Goal: Task Accomplishment & Management: Manage account settings

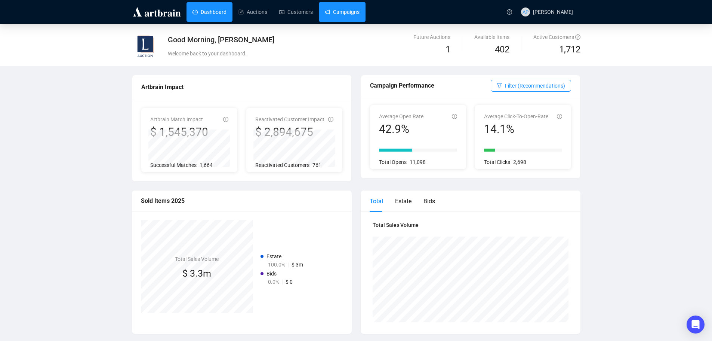
click at [325, 7] on link "Campaigns" at bounding box center [342, 11] width 35 height 19
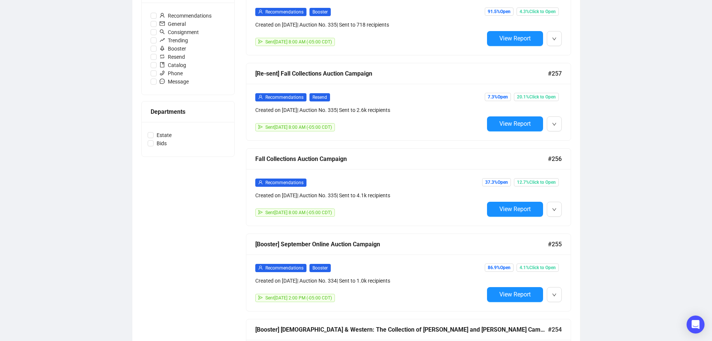
scroll to position [245, 0]
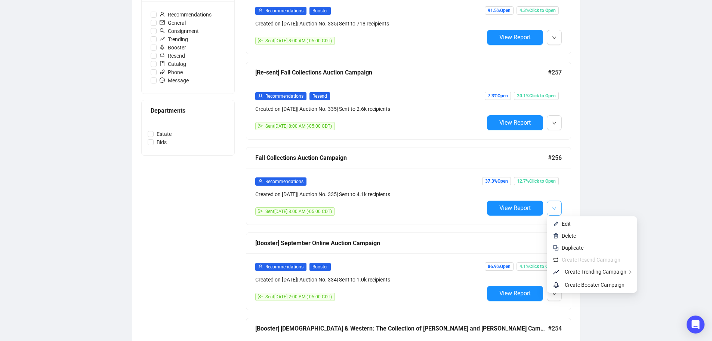
click at [553, 205] on span "button" at bounding box center [554, 207] width 4 height 9
click at [608, 286] on span "Create Booster Campaign" at bounding box center [595, 284] width 60 height 6
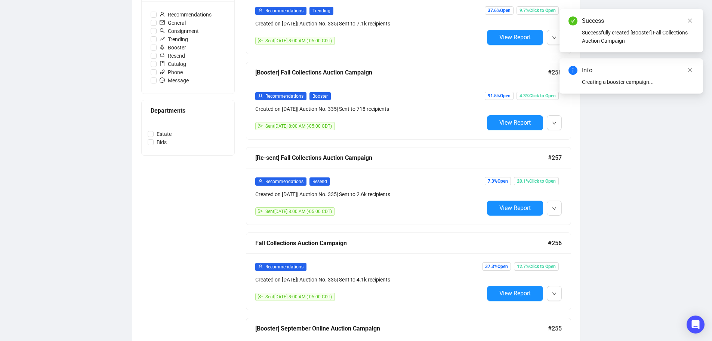
scroll to position [0, 0]
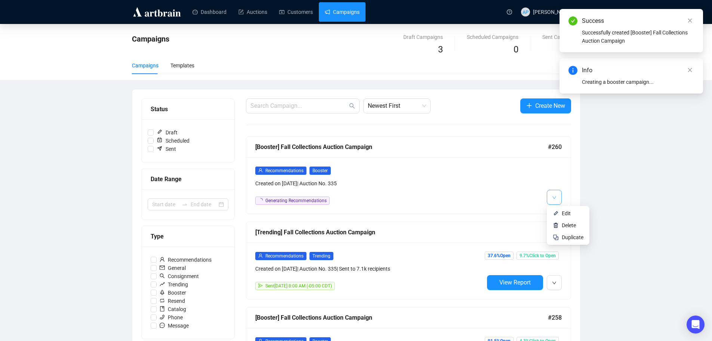
click at [551, 194] on button "button" at bounding box center [554, 197] width 15 height 15
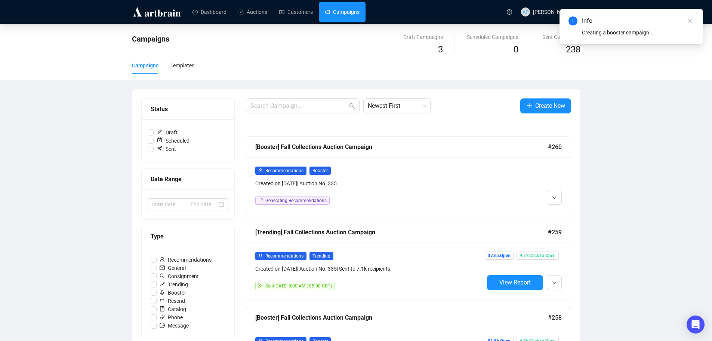
click at [463, 191] on div "Recommendations Booster Created on [DATE] | Auction No. 335 Generating Recommen…" at bounding box center [369, 185] width 229 height 39
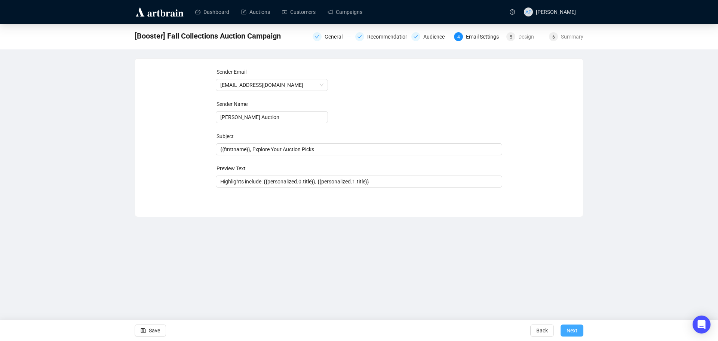
click at [574, 329] on span "Next" at bounding box center [571, 330] width 11 height 21
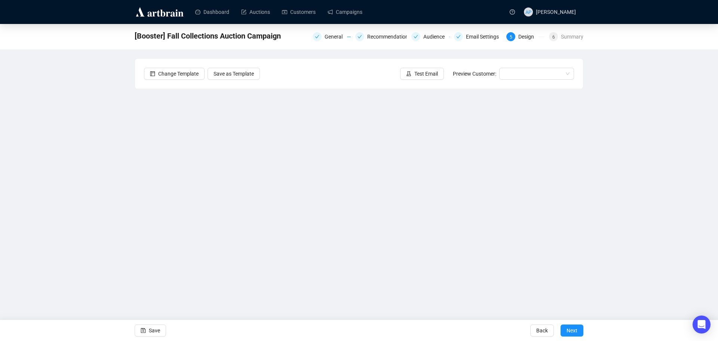
click at [649, 149] on div "[Booster] Fall Collections Auction Campaign General Recommendations Audience Em…" at bounding box center [359, 162] width 718 height 276
click at [686, 126] on div "[Booster] Fall Collections Auction Campaign General Recommendations Audience Em…" at bounding box center [359, 162] width 718 height 276
click at [565, 328] on button "Next" at bounding box center [571, 330] width 23 height 12
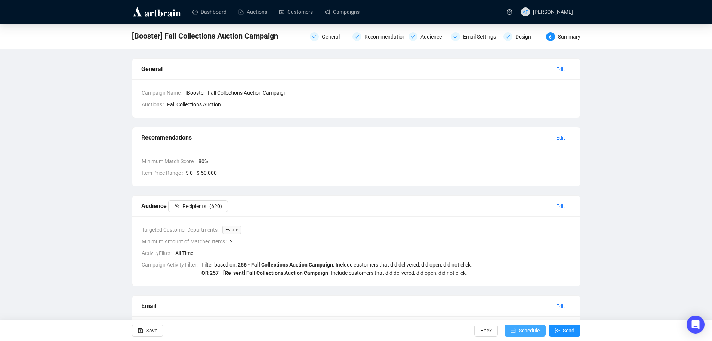
click at [517, 329] on button "Schedule" at bounding box center [525, 330] width 41 height 12
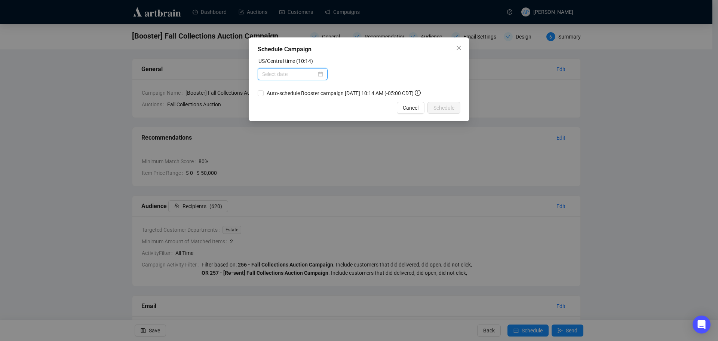
click at [299, 73] on input at bounding box center [289, 74] width 54 height 8
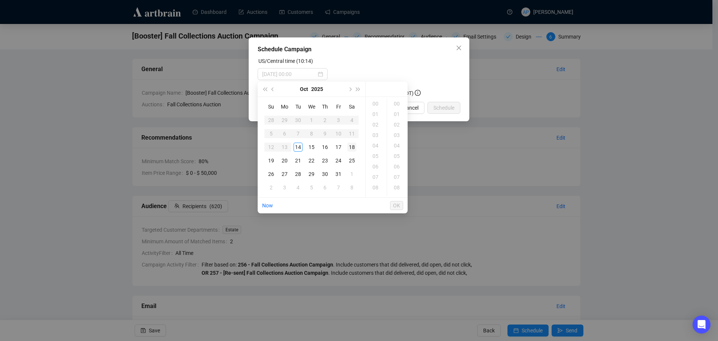
click at [353, 150] on div "18" at bounding box center [351, 146] width 9 height 9
click at [373, 185] on div "08" at bounding box center [376, 187] width 18 height 10
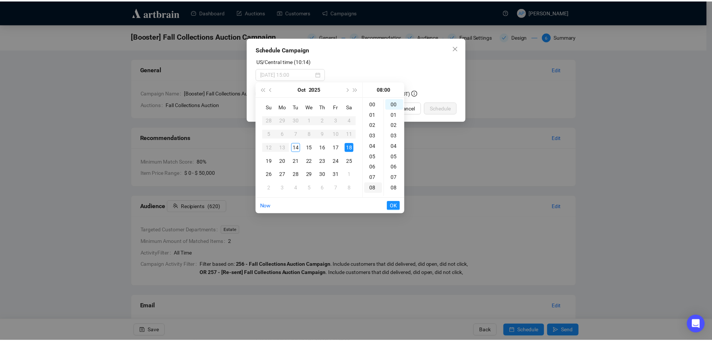
scroll to position [84, 0]
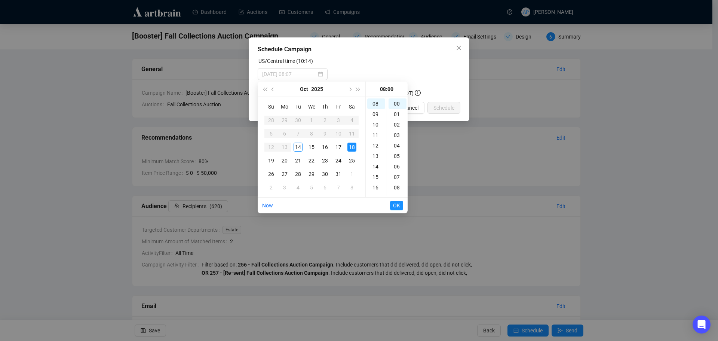
type input "[DATE] 08:00"
click at [394, 204] on span "OK" at bounding box center [396, 205] width 7 height 14
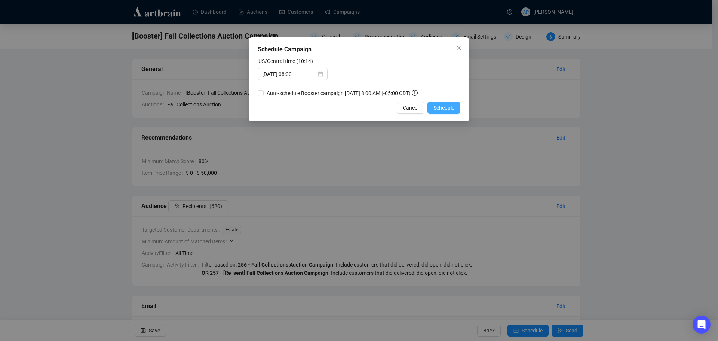
click at [441, 104] on span "Schedule" at bounding box center [443, 108] width 21 height 8
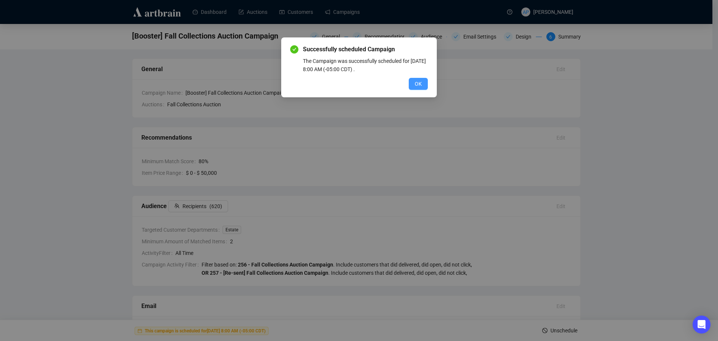
click at [414, 84] on button "OK" at bounding box center [418, 84] width 19 height 12
